Goal: Task Accomplishment & Management: Use online tool/utility

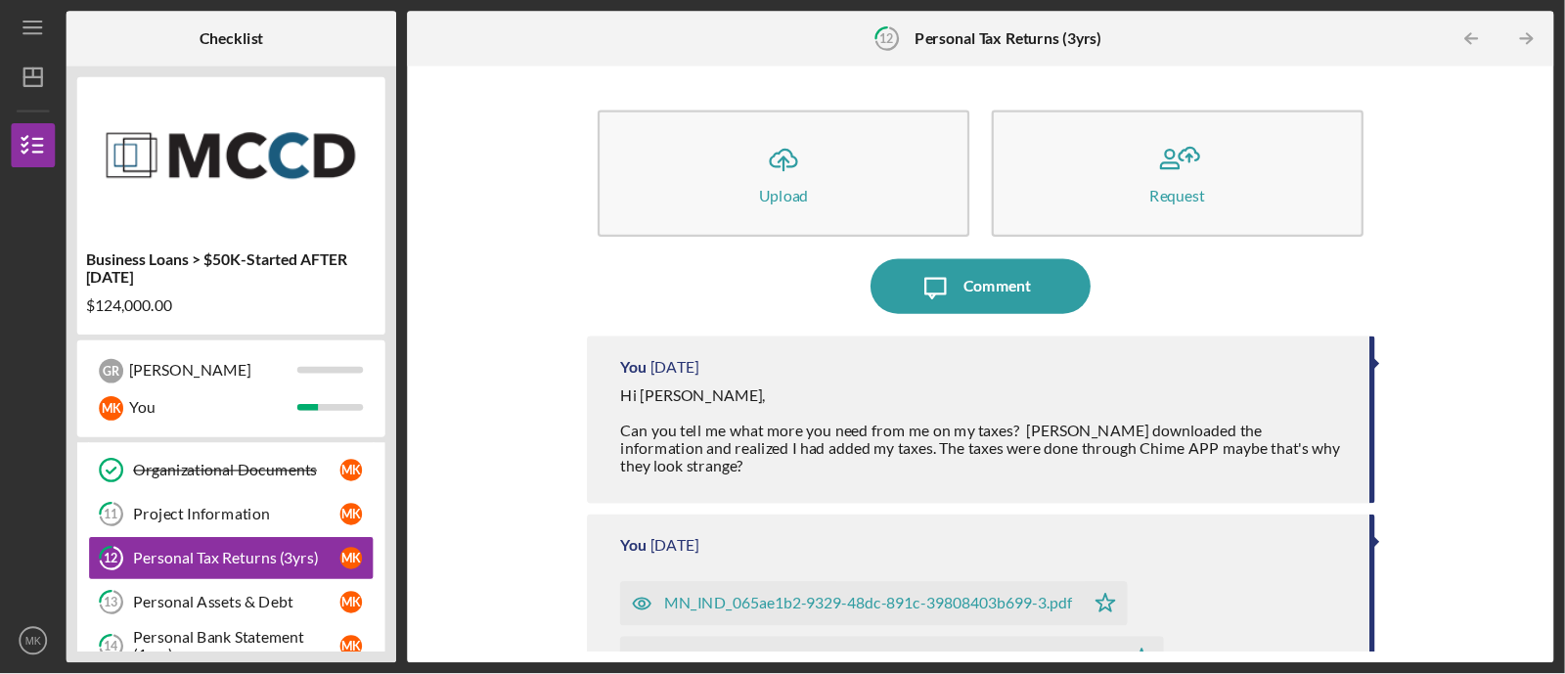
scroll to position [314, 0]
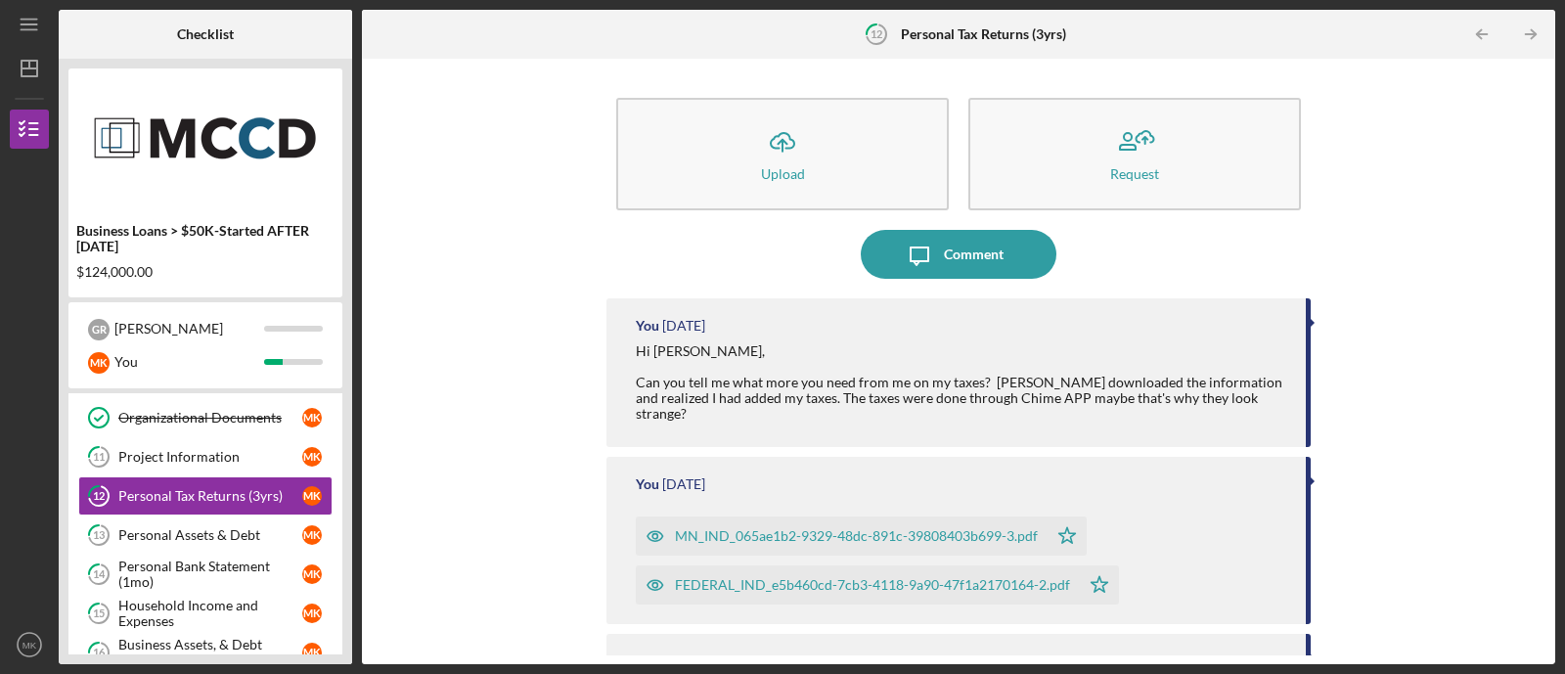
drag, startPoint x: 0, startPoint y: 0, endPoint x: 535, endPoint y: 294, distance: 610.8
click at [535, 294] on div "Icon/Upload Upload Request Icon/Message Comment You 1 day ago Hi Luis, Can you …" at bounding box center [959, 361] width 1174 height 586
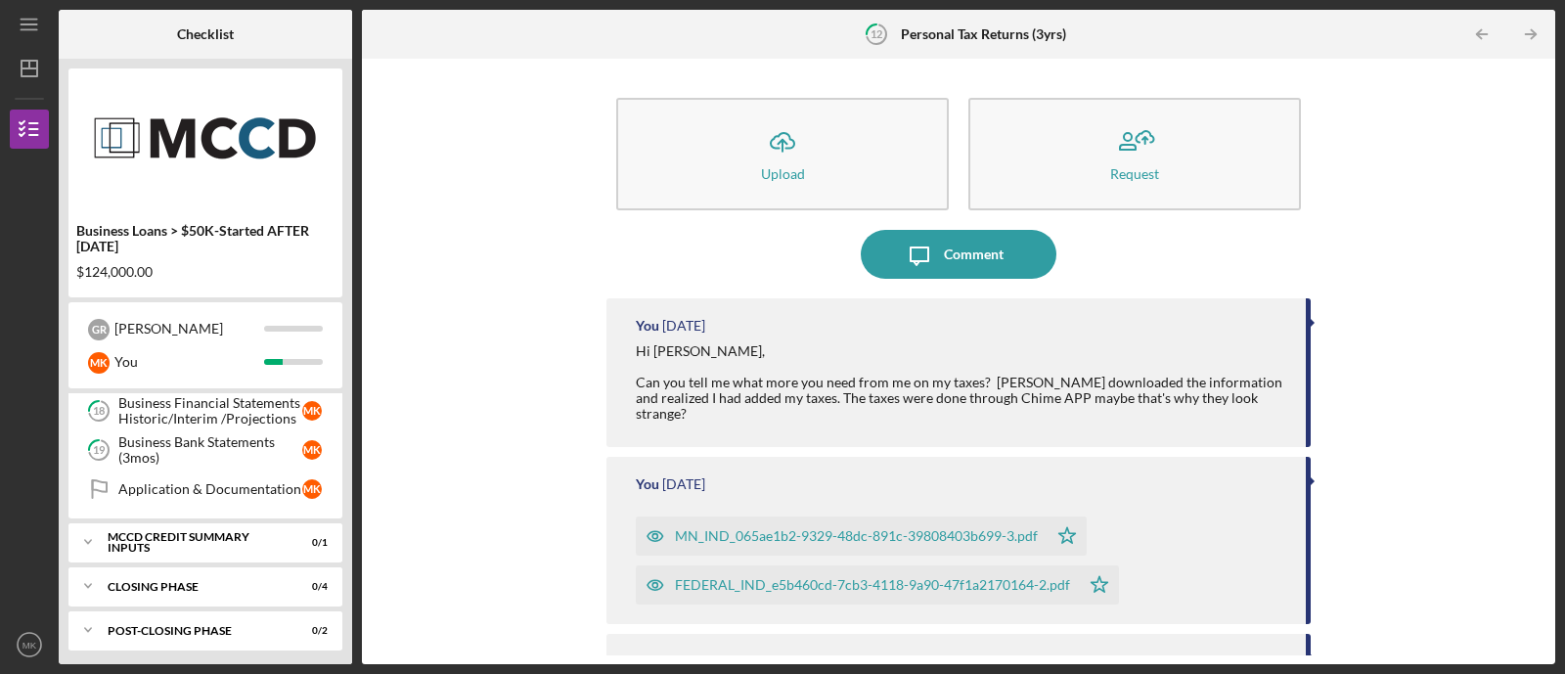
scroll to position [0, 0]
